Goal: Information Seeking & Learning: Learn about a topic

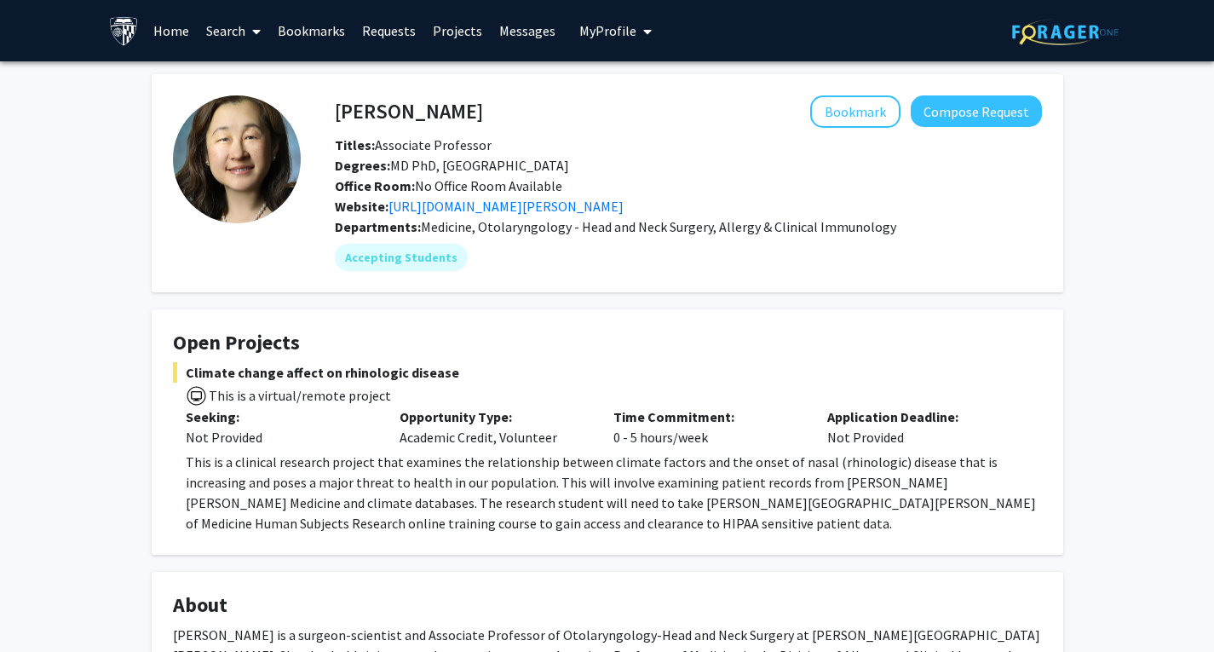
click at [623, 467] on p "This is a clinical research project that examines the relationship between clim…" at bounding box center [614, 493] width 856 height 82
click at [627, 500] on p "This is a clinical research project that examines the relationship between clim…" at bounding box center [614, 493] width 856 height 82
click at [627, 508] on p "This is a clinical research project that examines the relationship between clim…" at bounding box center [614, 493] width 856 height 82
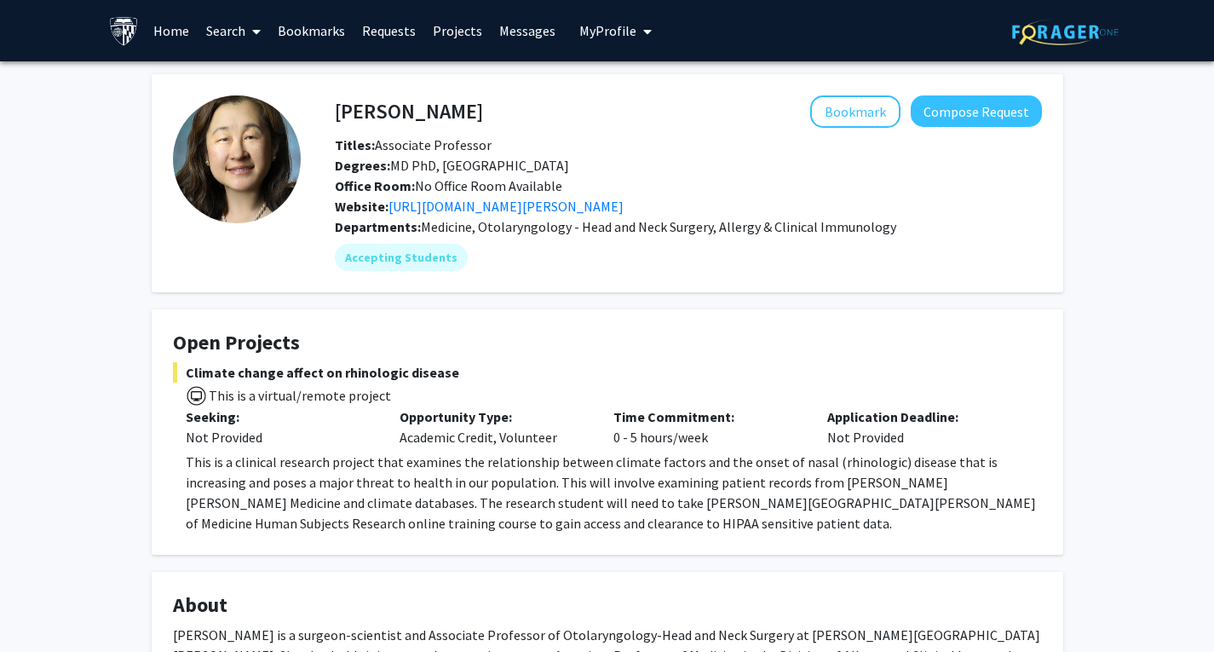
click at [631, 529] on p "This is a clinical research project that examines the relationship between clim…" at bounding box center [614, 493] width 856 height 82
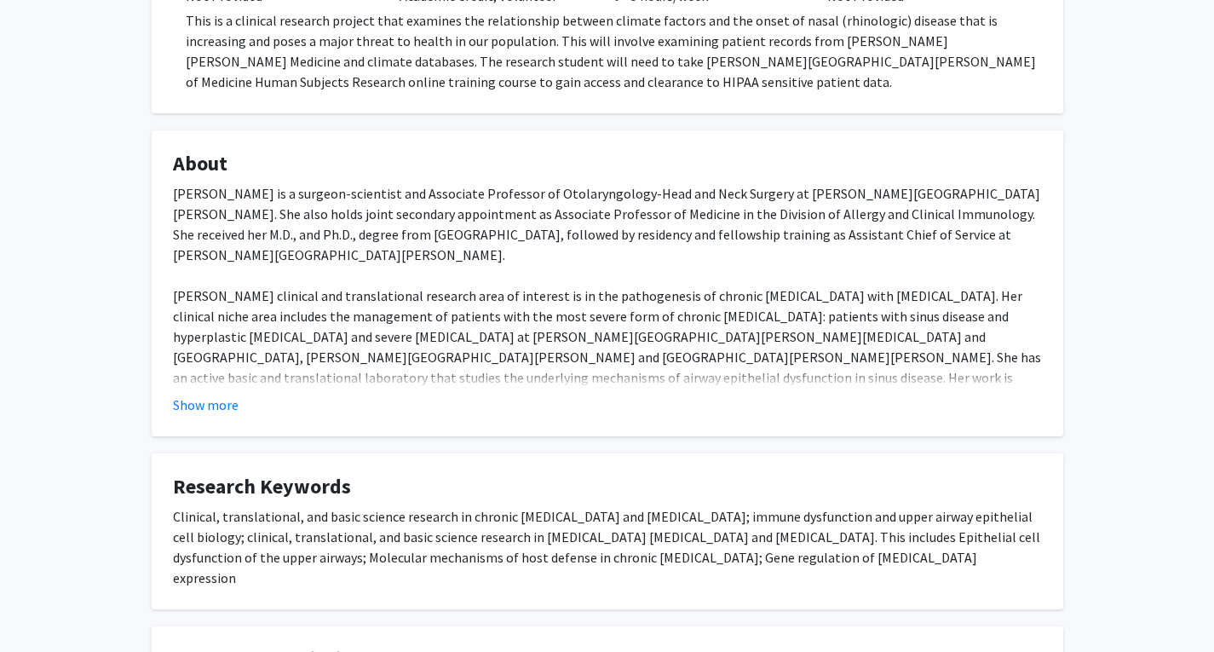
scroll to position [443, 0]
click at [244, 398] on div "Show more" at bounding box center [607, 403] width 869 height 20
click at [201, 386] on fg-read-more "[PERSON_NAME] is a surgeon-scientist and Associate Professor of Otolaryngology-…" at bounding box center [607, 297] width 869 height 232
click at [201, 401] on button "Show more" at bounding box center [206, 403] width 66 height 20
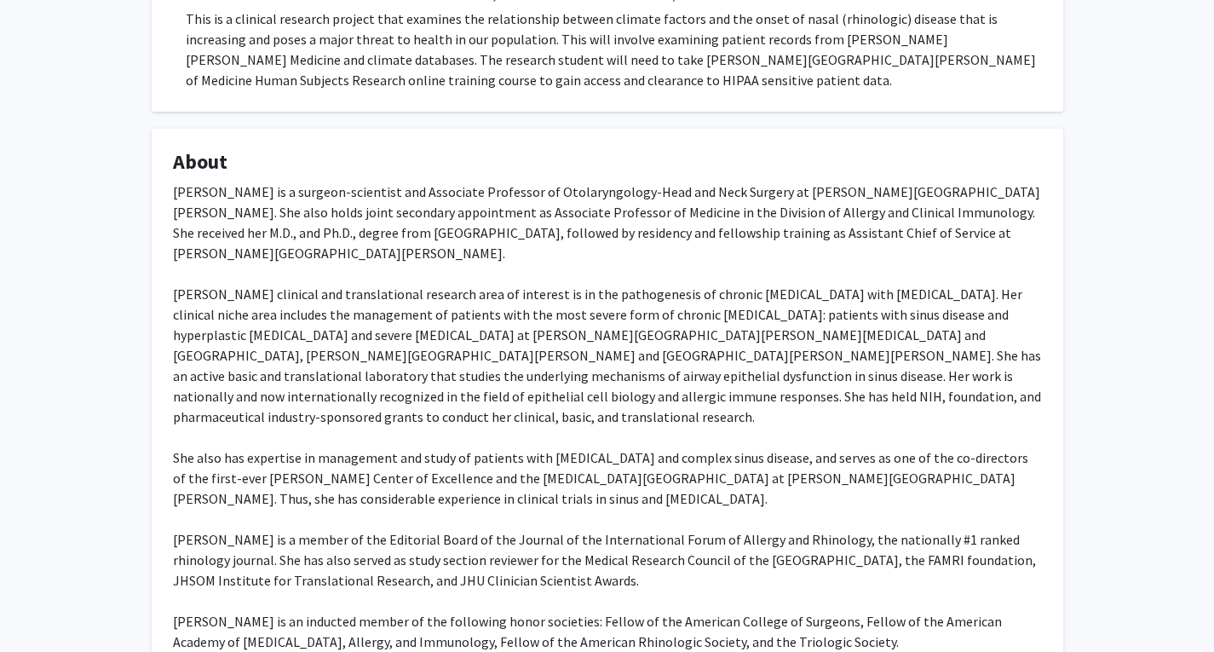
click at [154, 304] on fg-card "About [PERSON_NAME] is a surgeon-scientist and Associate Professor of Otolaryng…" at bounding box center [608, 415] width 912 height 572
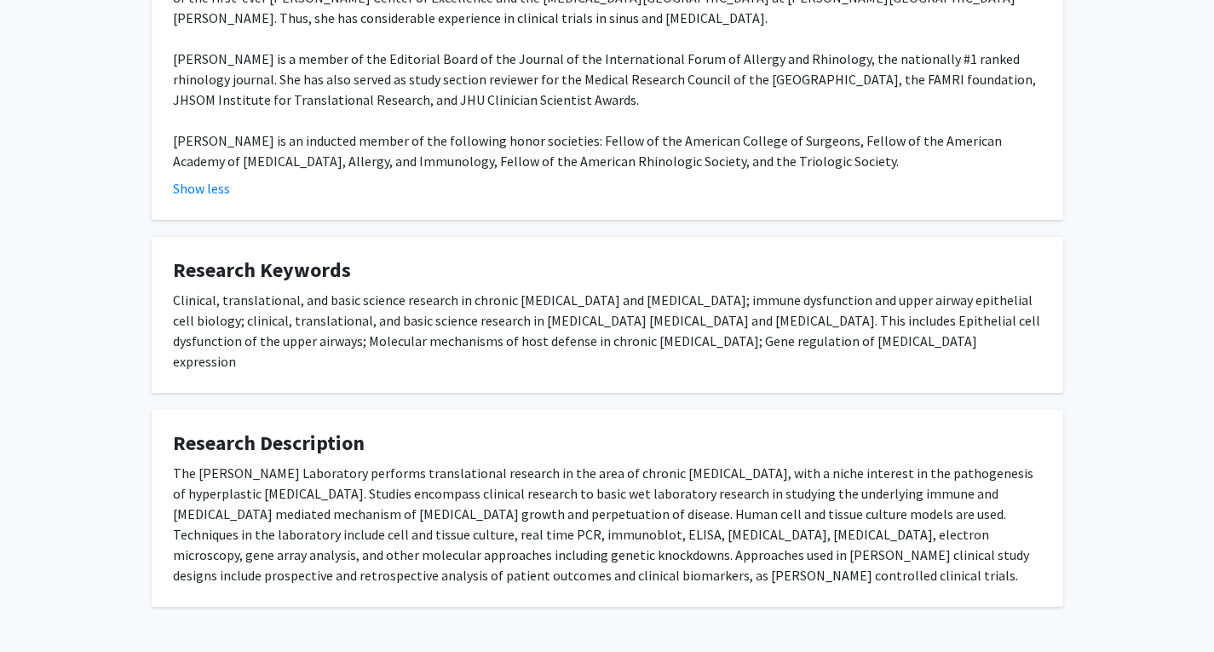
scroll to position [944, 0]
